Goal: Find specific page/section: Find specific page/section

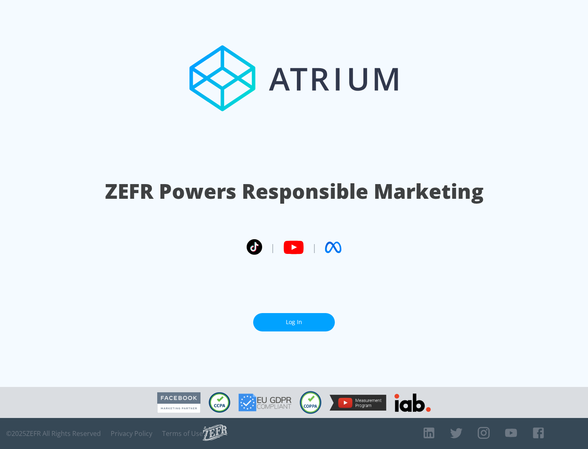
click at [294, 322] on link "Log In" at bounding box center [294, 322] width 82 height 18
